Goal: Information Seeking & Learning: Learn about a topic

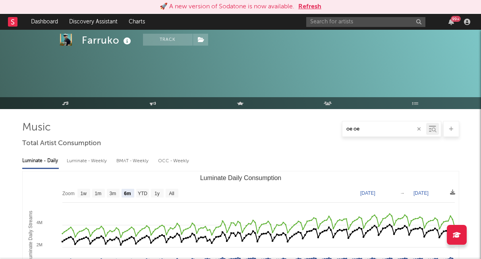
select select "6m"
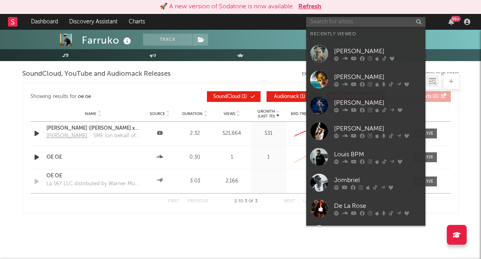
click at [366, 23] on input "text" at bounding box center [365, 22] width 119 height 10
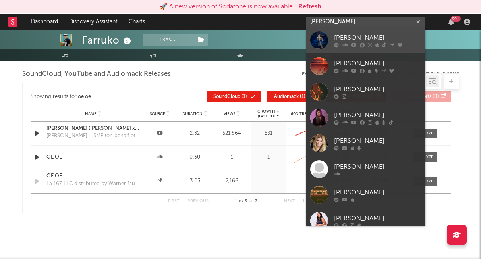
type input "[PERSON_NAME]"
click at [321, 39] on div at bounding box center [319, 40] width 18 height 18
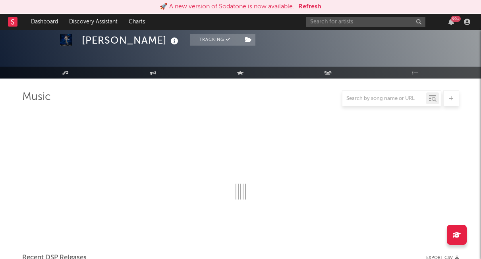
scroll to position [652, 0]
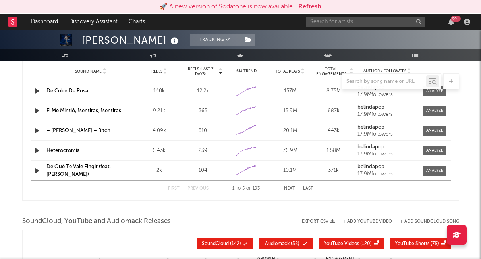
select select "6m"
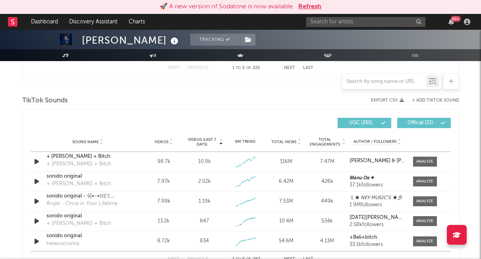
scroll to position [509, 0]
click at [357, 24] on input "text" at bounding box center [365, 22] width 119 height 10
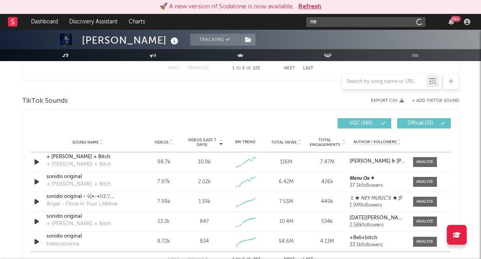
type input "n"
click at [276, 93] on div at bounding box center [240, 89] width 437 height 12
click at [405, 85] on div at bounding box center [384, 82] width 84 height 10
click at [405, 83] on input "text" at bounding box center [384, 82] width 84 height 6
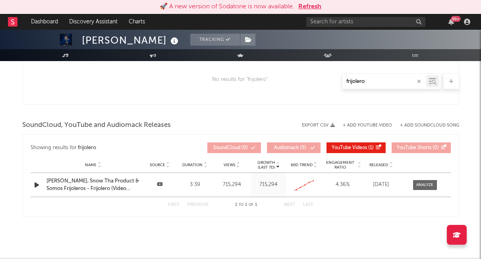
scroll to position [604, 0]
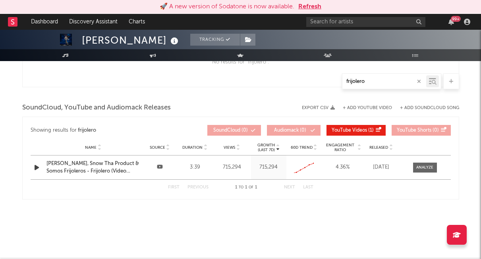
type input "frijolero"
click at [164, 167] on div at bounding box center [159, 168] width 31 height 8
click at [317, 164] on div "Created with Highcharts 10.3.3" at bounding box center [303, 167] width 31 height 15
click at [312, 164] on icon at bounding box center [313, 163] width 8 height 8
click at [430, 166] on div at bounding box center [424, 168] width 17 height 6
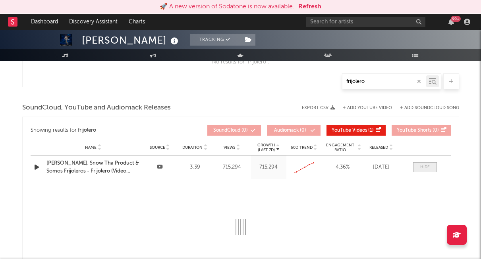
select select "All"
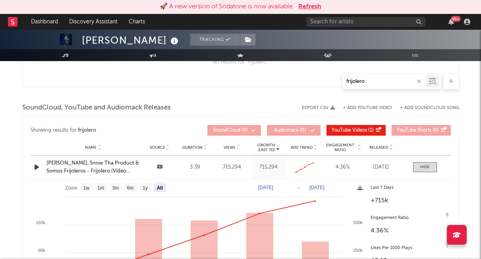
scroll to position [659, 0]
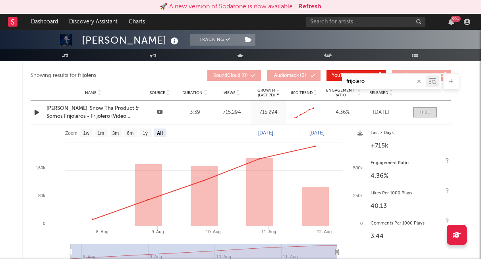
click at [311, 4] on button "Refresh" at bounding box center [309, 7] width 23 height 10
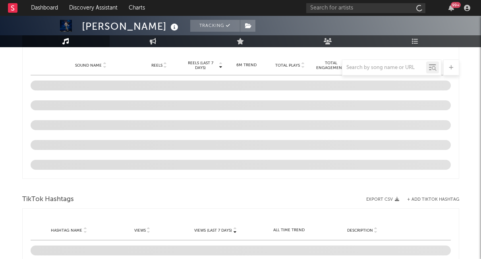
scroll to position [659, 0]
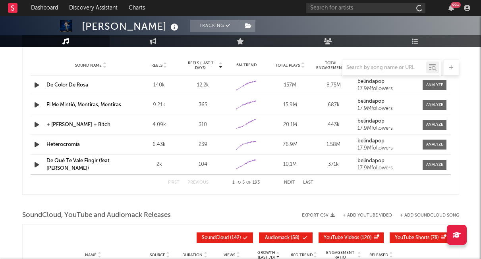
select select "6m"
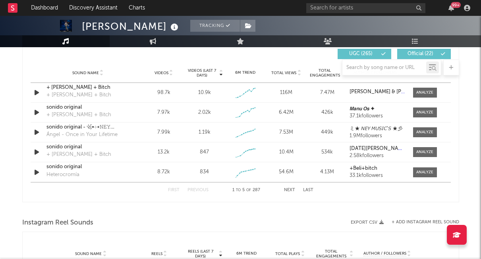
scroll to position [498, 0]
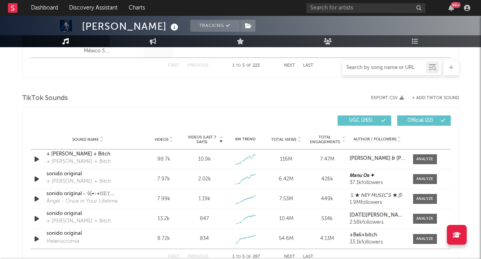
click at [376, 67] on input "text" at bounding box center [384, 68] width 84 height 6
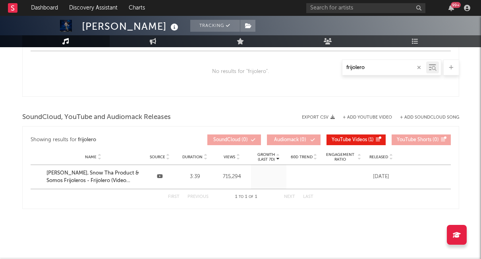
scroll to position [590, 0]
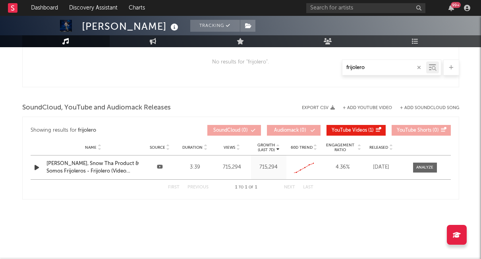
type input "frijolero"
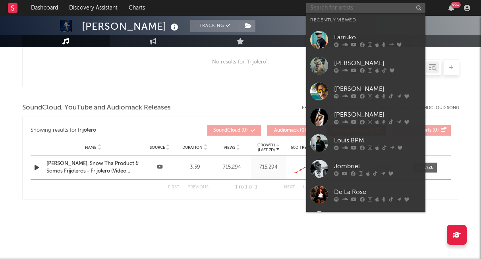
click at [345, 8] on input "text" at bounding box center [365, 8] width 119 height 10
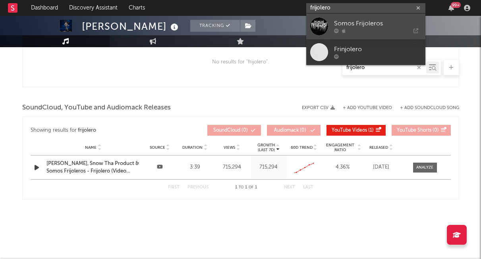
type input "frijolero"
click at [375, 33] on icon at bounding box center [383, 31] width 69 height 5
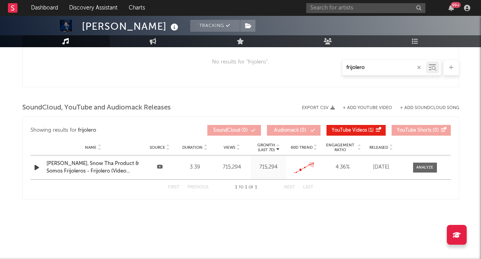
click at [313, 162] on icon at bounding box center [314, 163] width 2 height 2
click at [316, 163] on div "Created with Highcharts 10.3.3" at bounding box center [303, 167] width 31 height 15
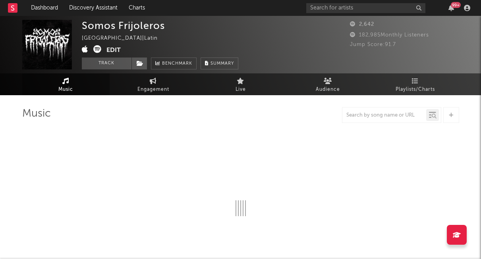
select select "1w"
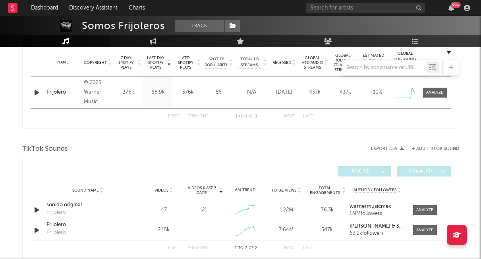
scroll to position [359, 0]
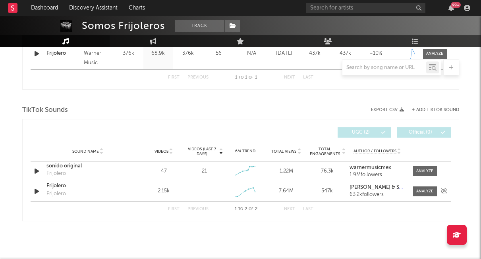
click at [37, 191] on icon "button" at bounding box center [37, 192] width 8 height 10
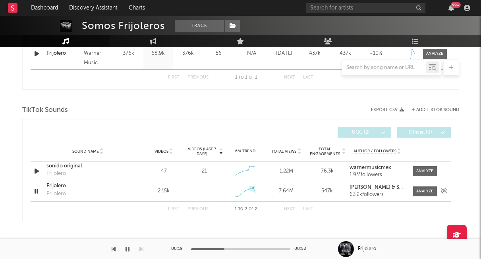
click at [253, 187] on icon at bounding box center [253, 187] width 3 height 3
click at [424, 190] on div at bounding box center [424, 192] width 17 height 6
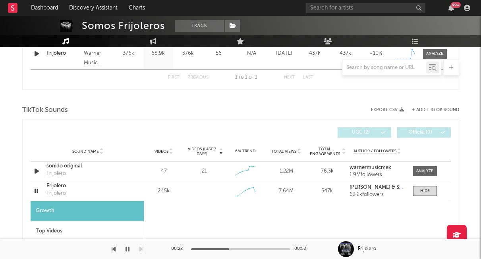
select select "1w"
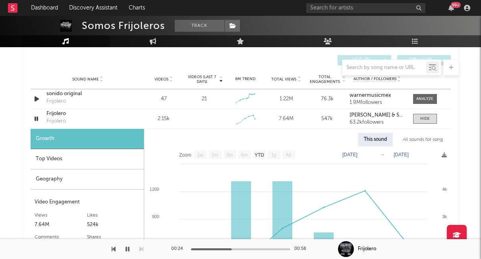
scroll to position [511, 0]
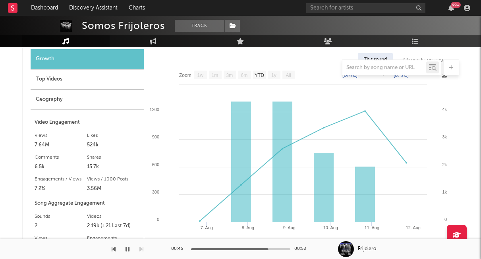
click at [126, 247] on icon "button" at bounding box center [127, 249] width 4 height 6
